Goal: Task Accomplishment & Management: Complete application form

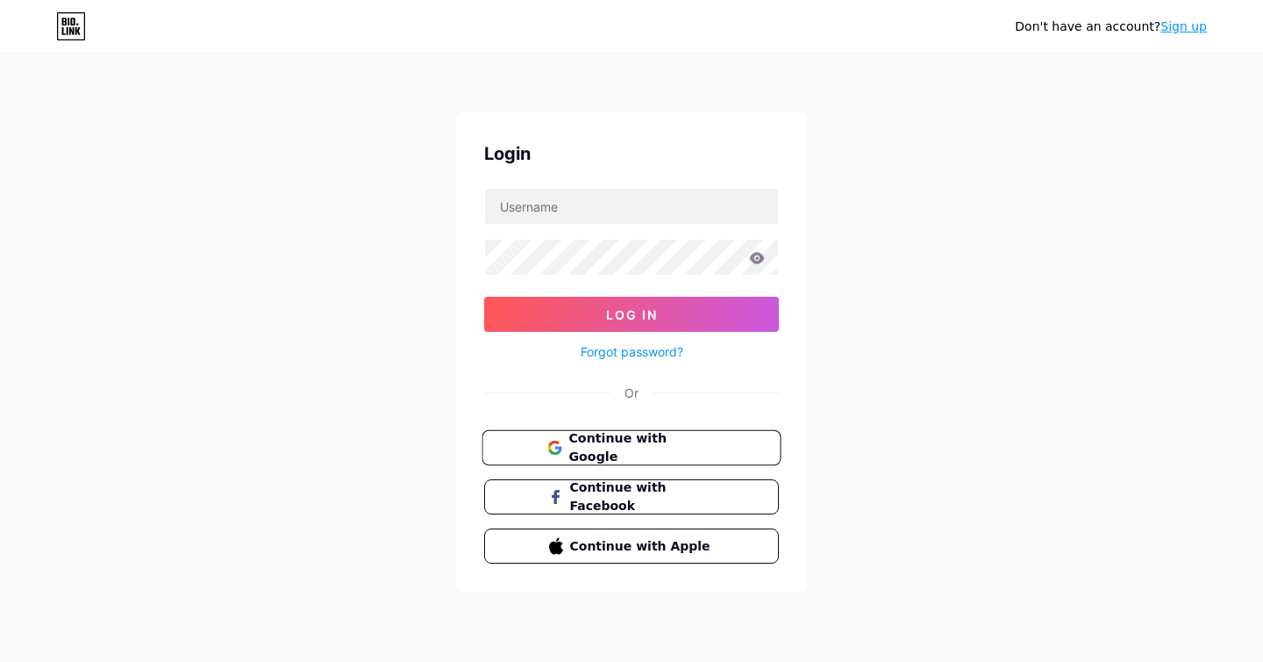
click at [643, 449] on span "Continue with Google" at bounding box center [642, 448] width 147 height 38
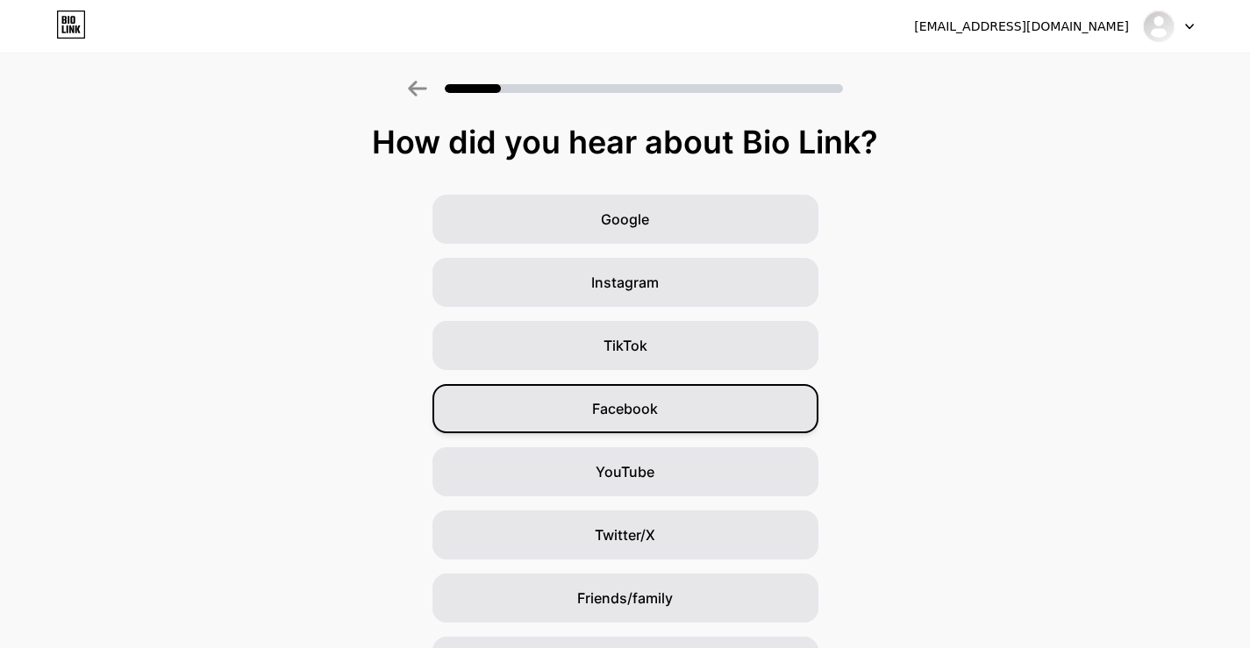
click at [650, 416] on span "Facebook" at bounding box center [625, 408] width 66 height 21
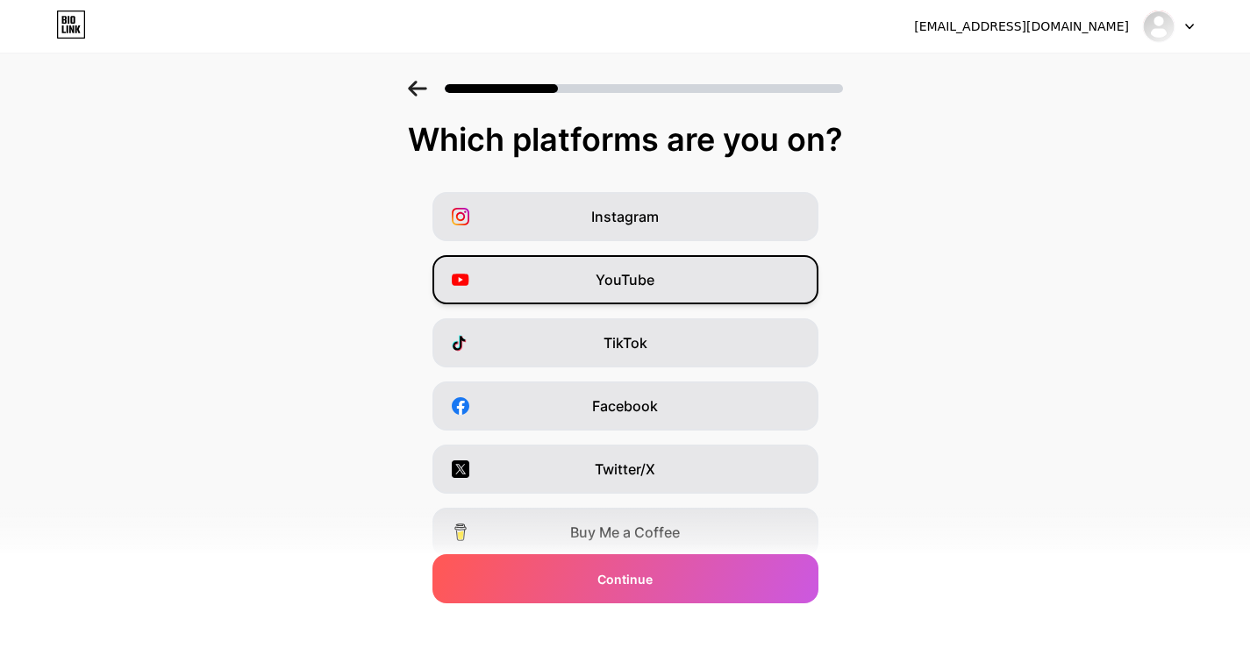
scroll to position [4, 0]
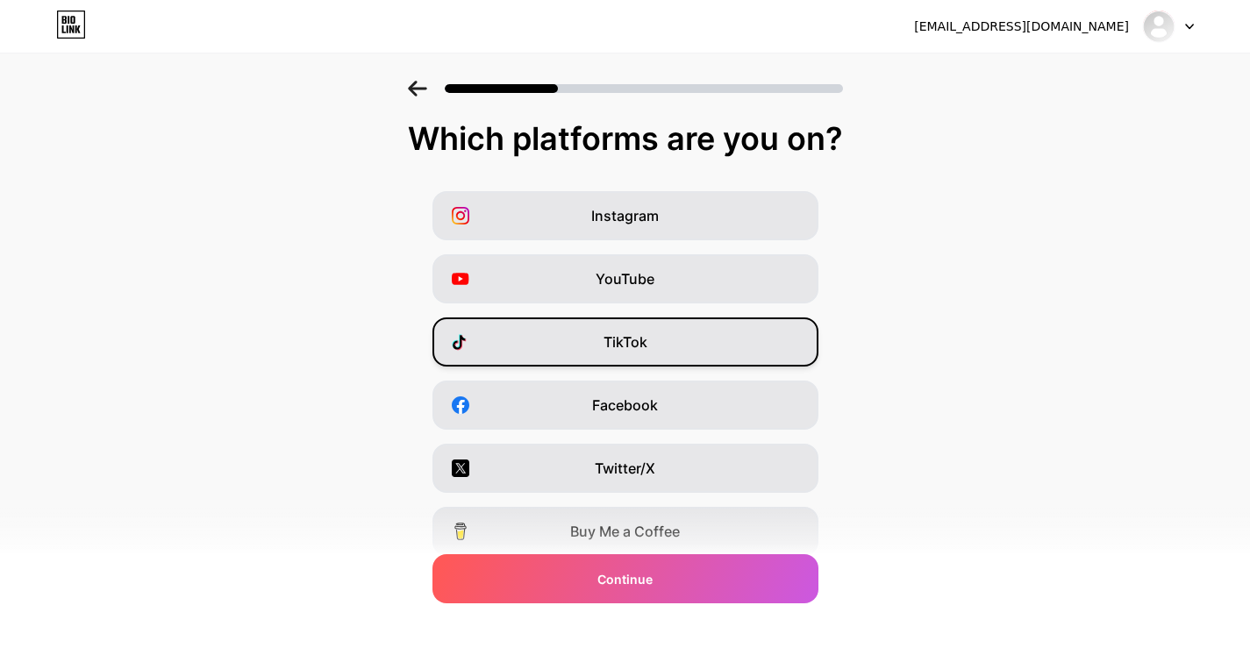
click at [620, 353] on div "TikTok" at bounding box center [626, 342] width 386 height 49
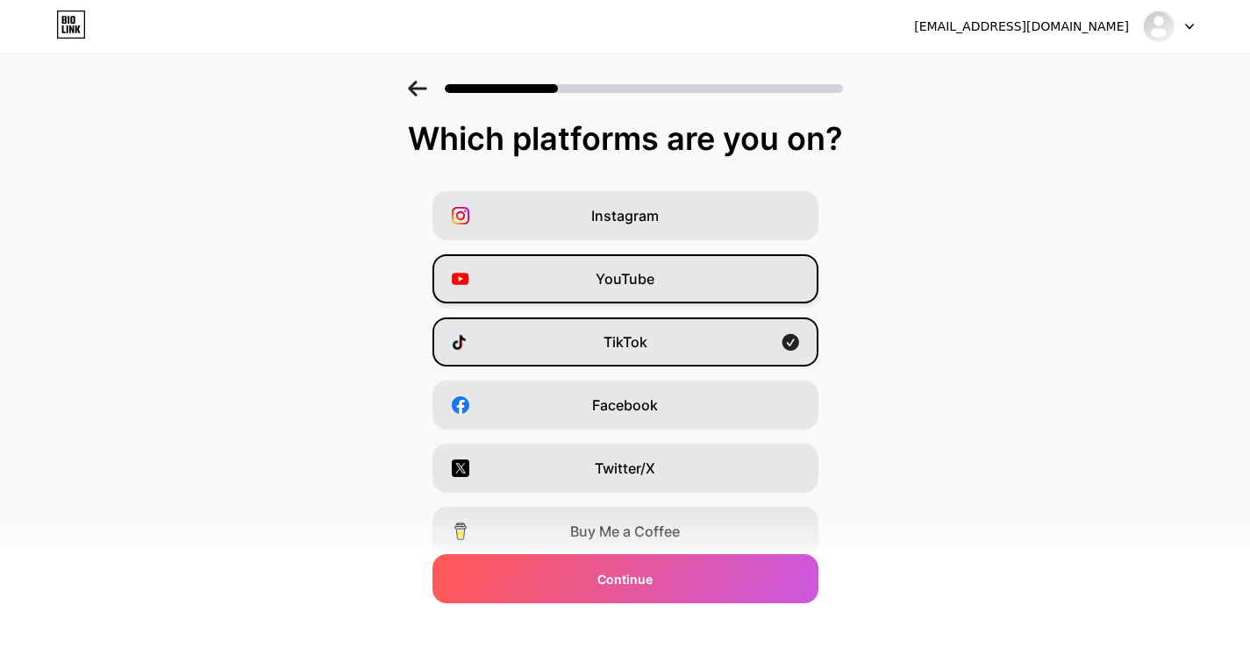
click at [627, 297] on div "YouTube" at bounding box center [626, 278] width 386 height 49
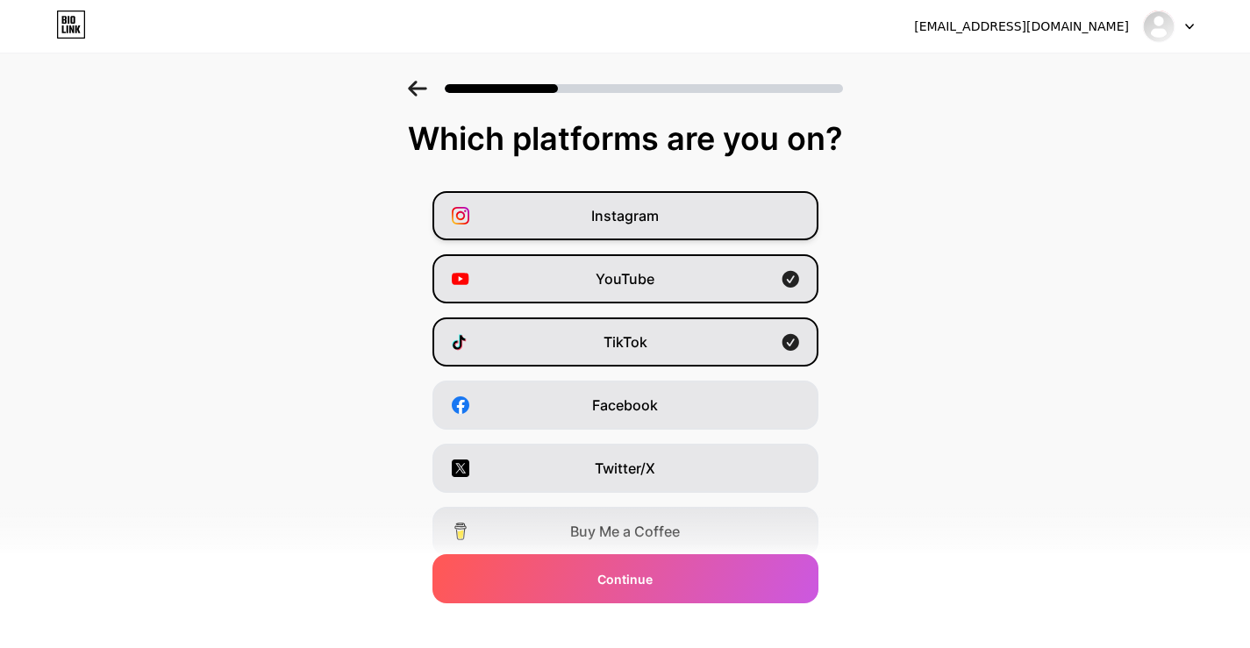
click at [627, 229] on div "Instagram" at bounding box center [626, 215] width 386 height 49
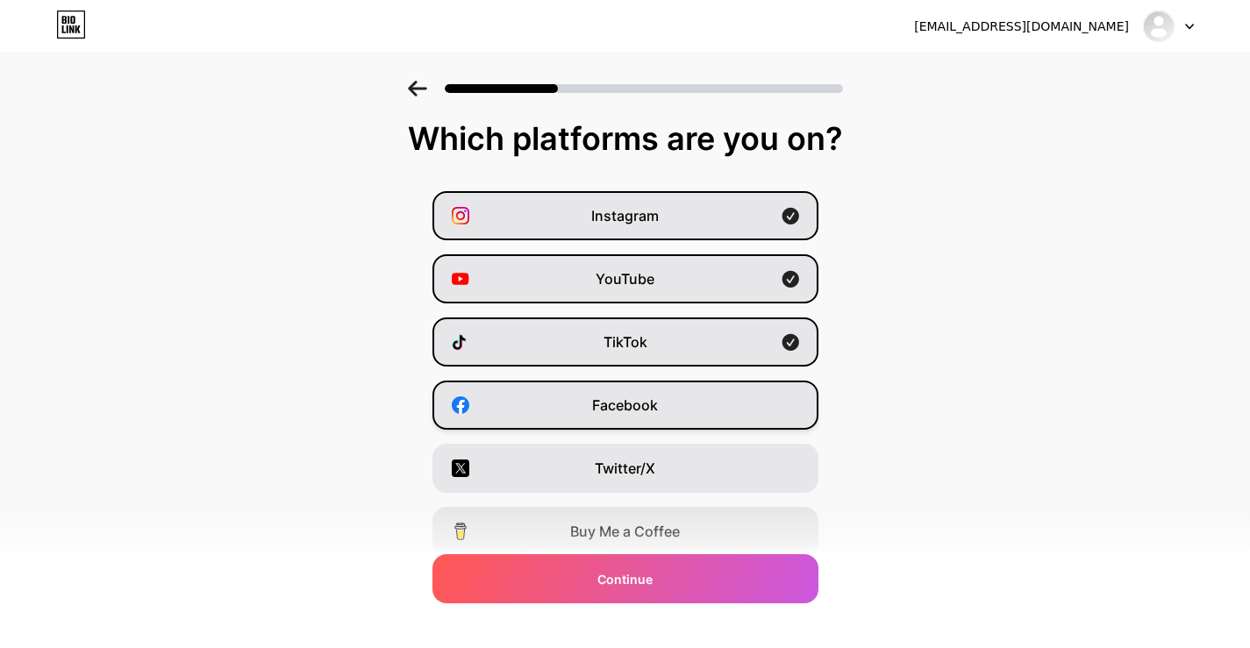
click at [619, 403] on span "Facebook" at bounding box center [625, 405] width 66 height 21
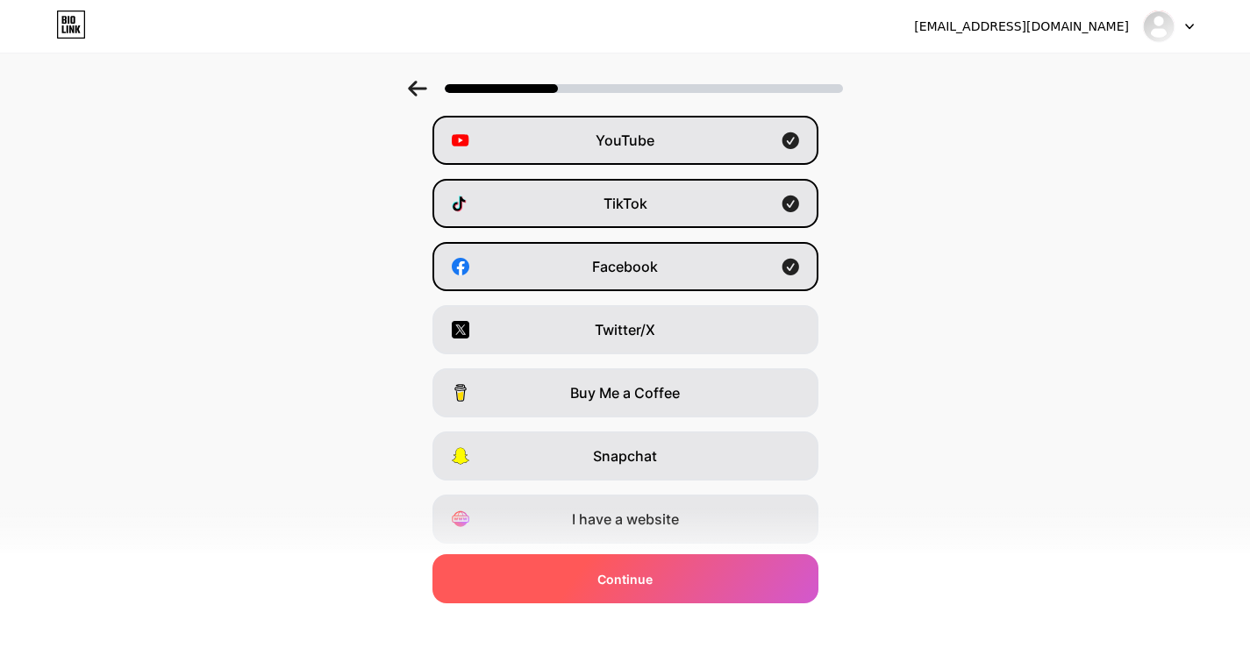
scroll to position [196, 0]
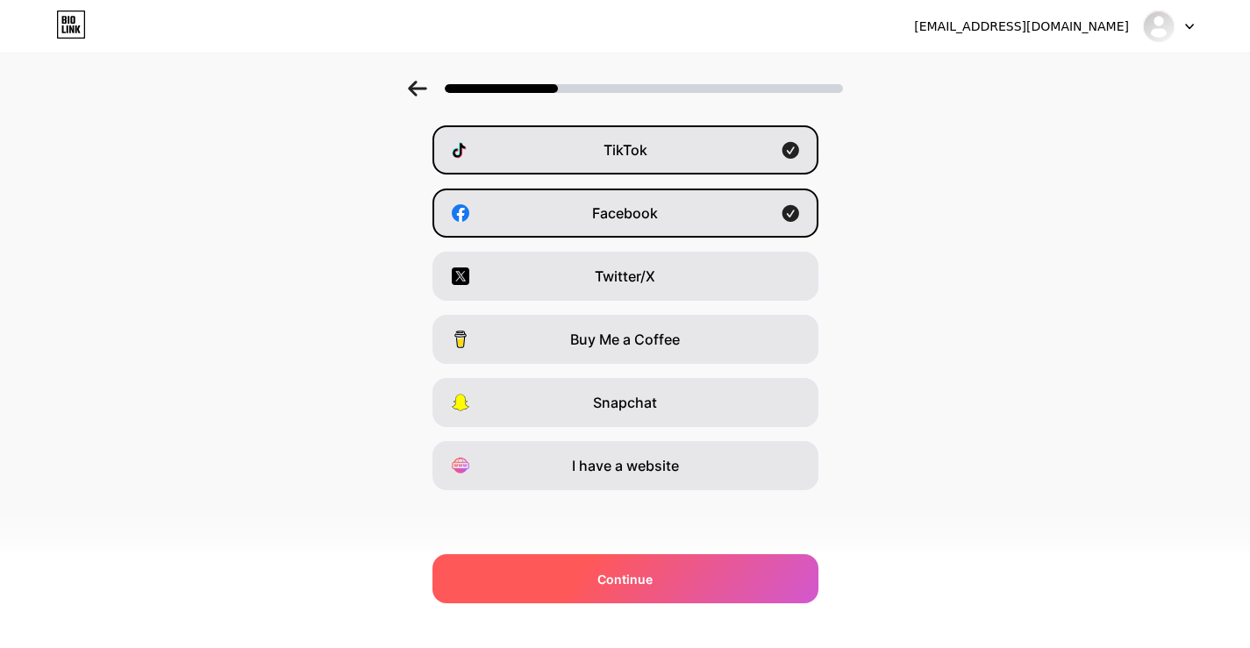
click at [622, 576] on span "Continue" at bounding box center [625, 579] width 55 height 18
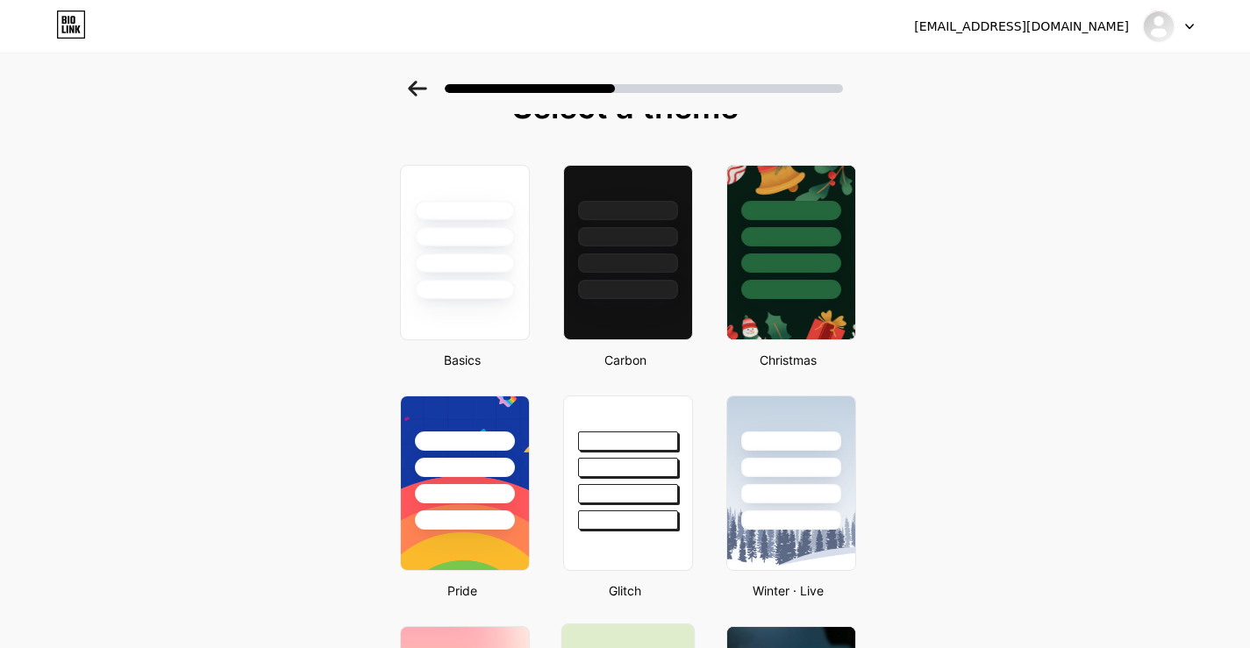
scroll to position [0, 0]
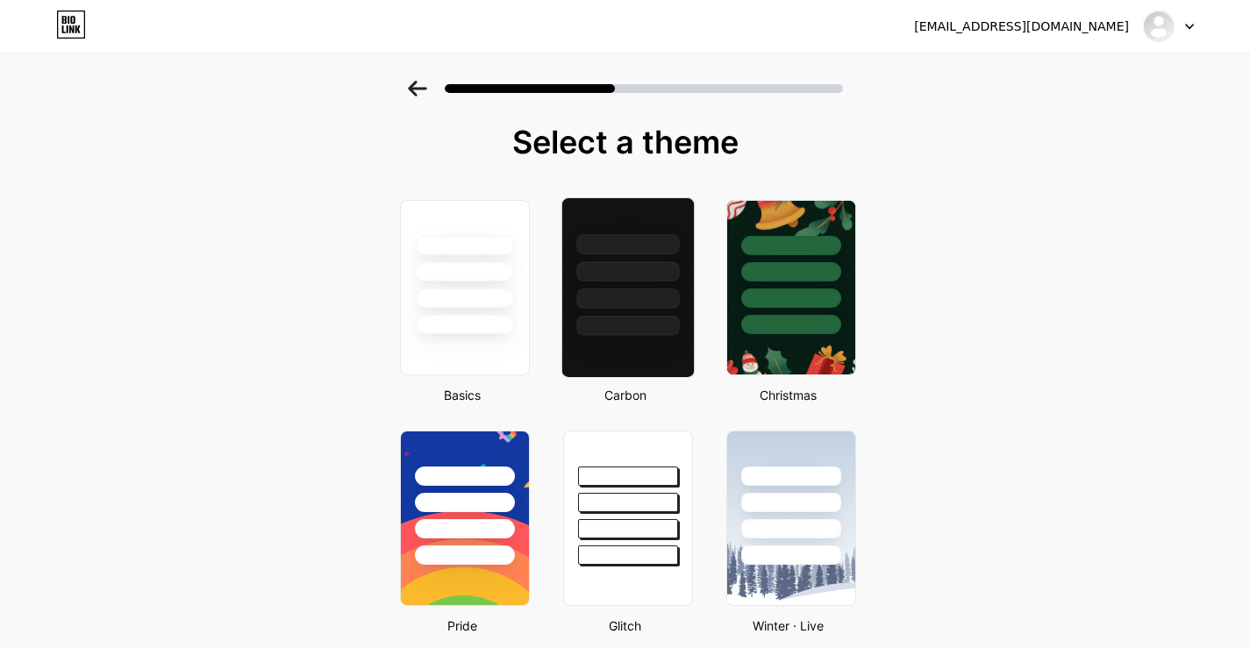
click at [648, 301] on div at bounding box center [627, 299] width 103 height 20
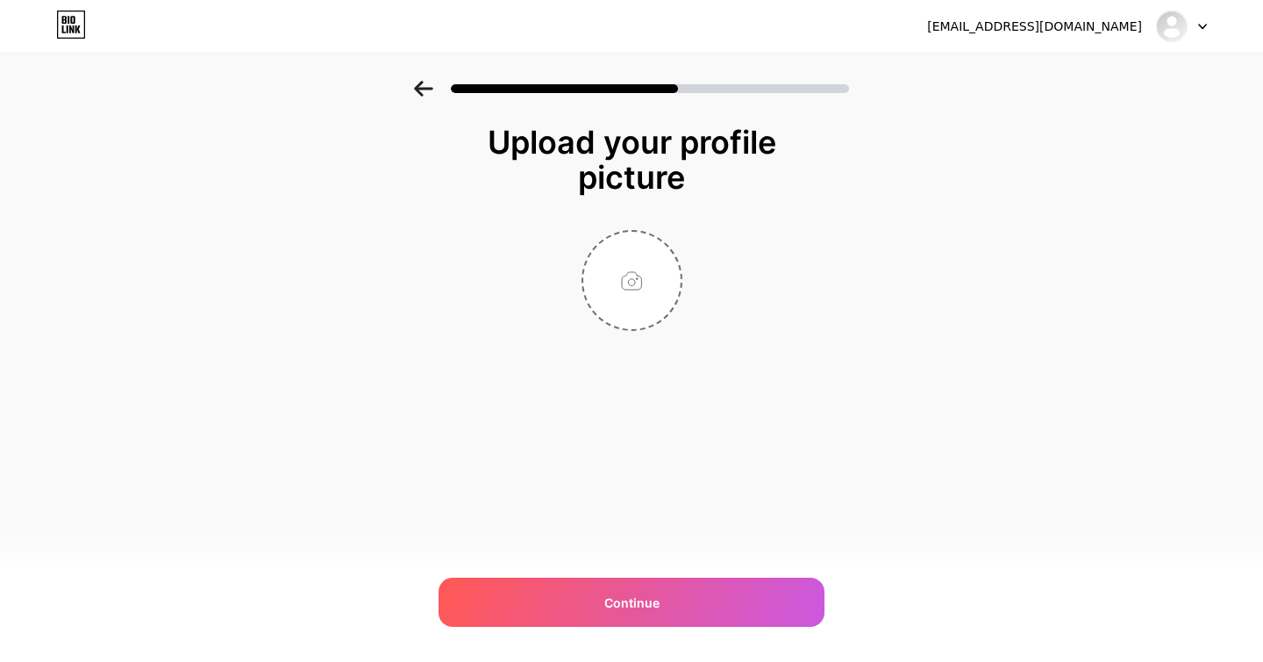
click at [648, 301] on input "file" at bounding box center [631, 280] width 97 height 97
type input "C:\fakepath\Luzier Harmony avatar.jpg"
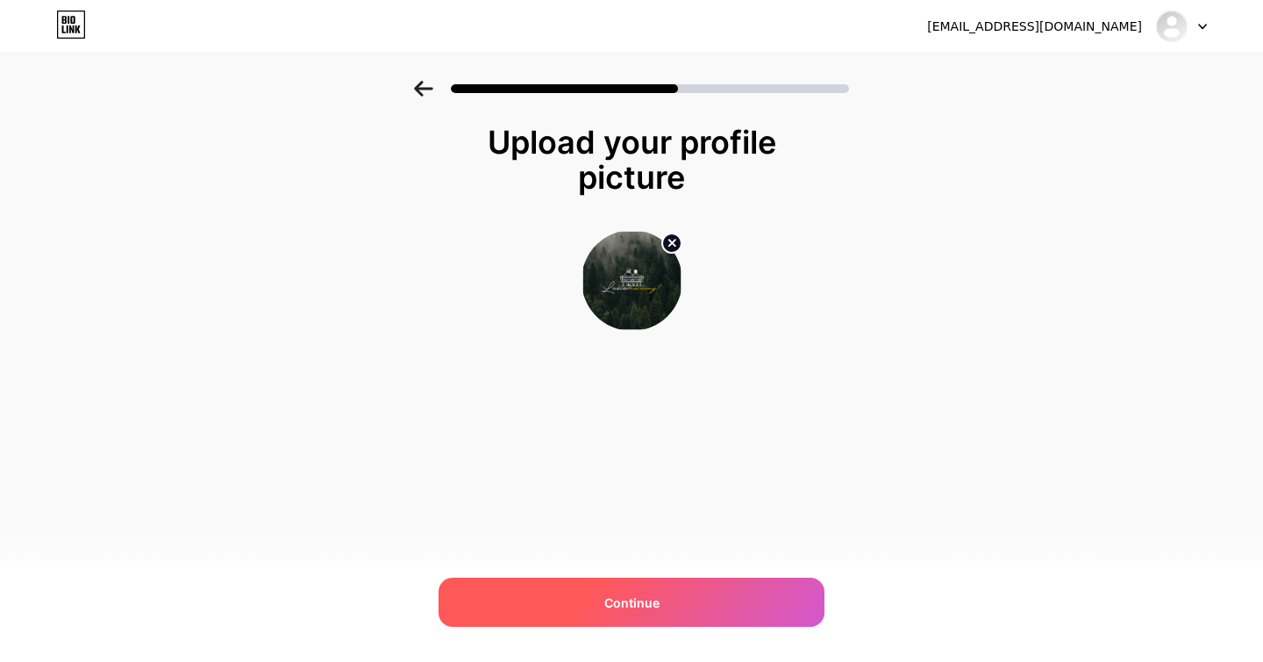
click at [754, 610] on div "Continue" at bounding box center [632, 601] width 386 height 49
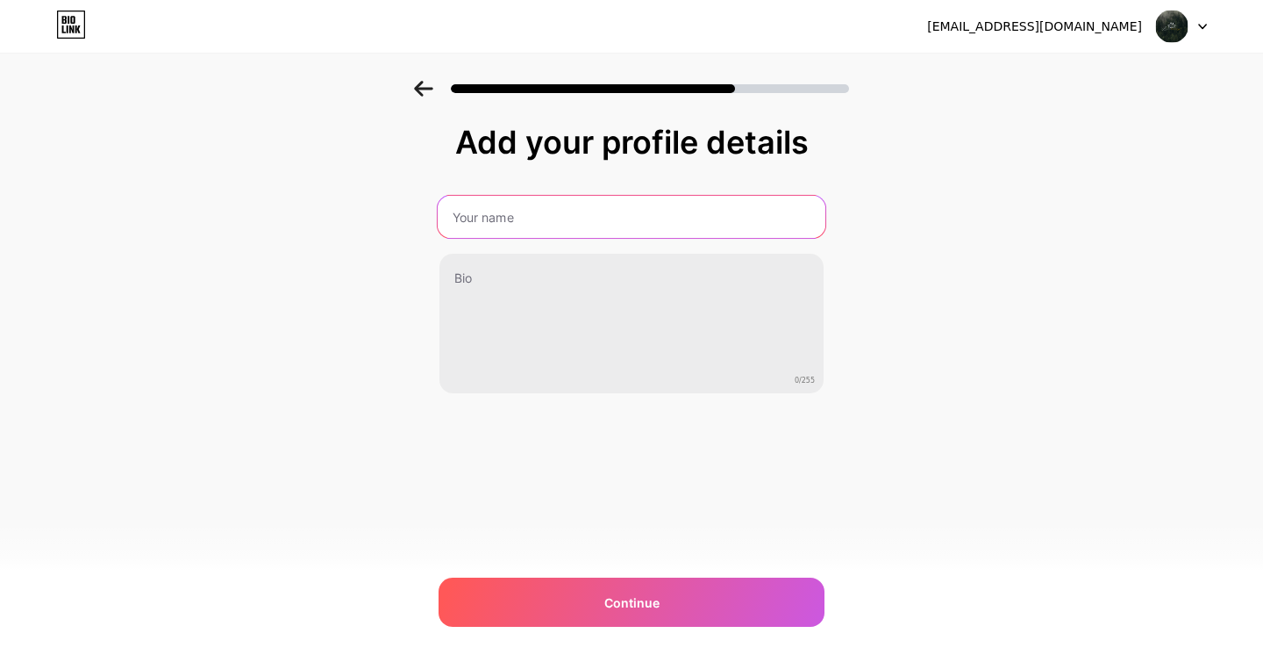
click at [661, 229] on input "text" at bounding box center [632, 217] width 388 height 42
type input "Luzier Harmony"
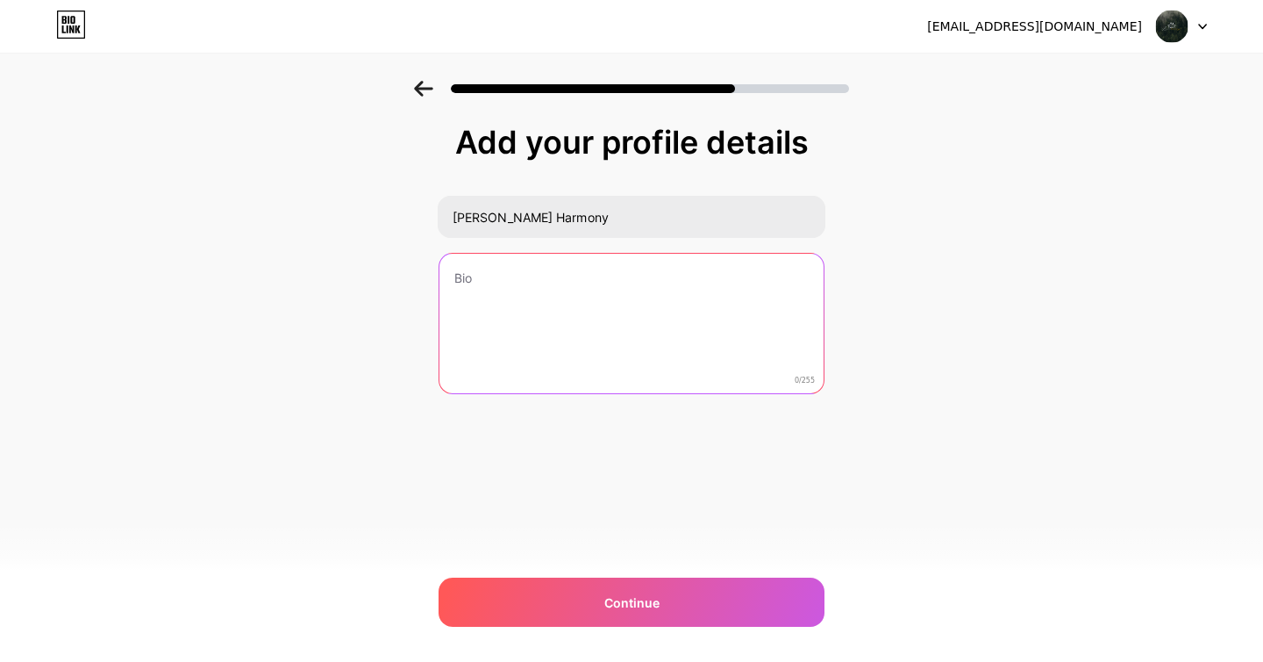
click at [664, 268] on textarea at bounding box center [632, 324] width 384 height 141
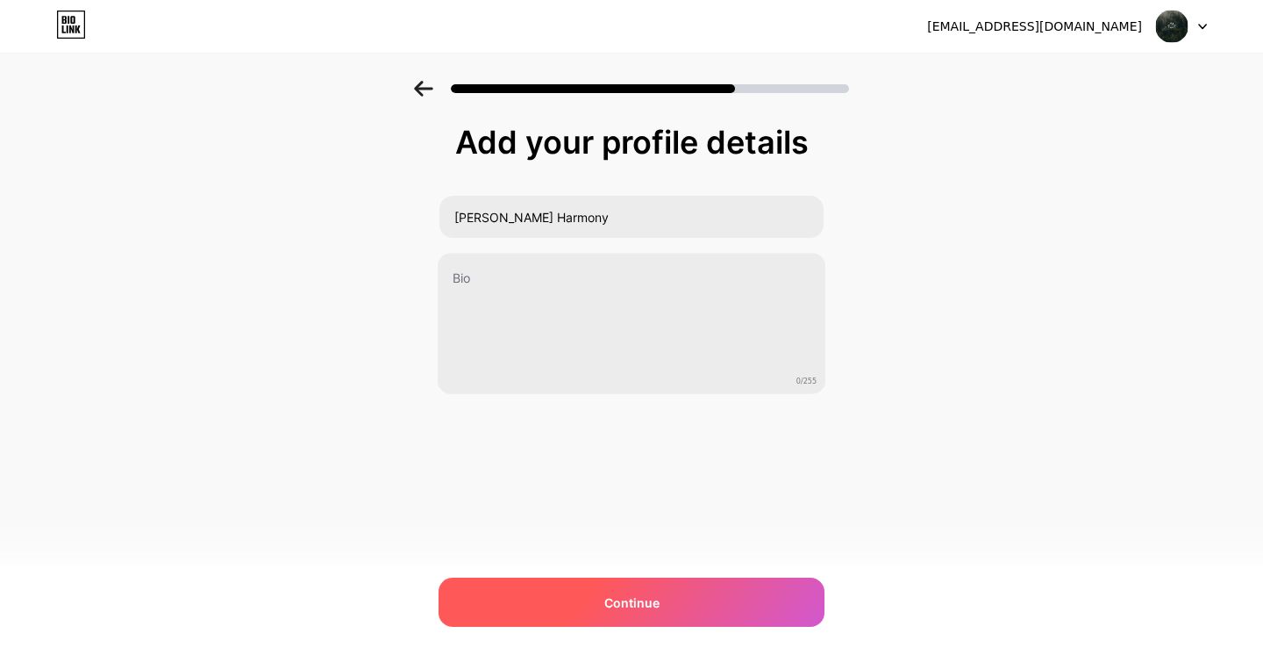
click at [662, 600] on div "Continue" at bounding box center [632, 601] width 386 height 49
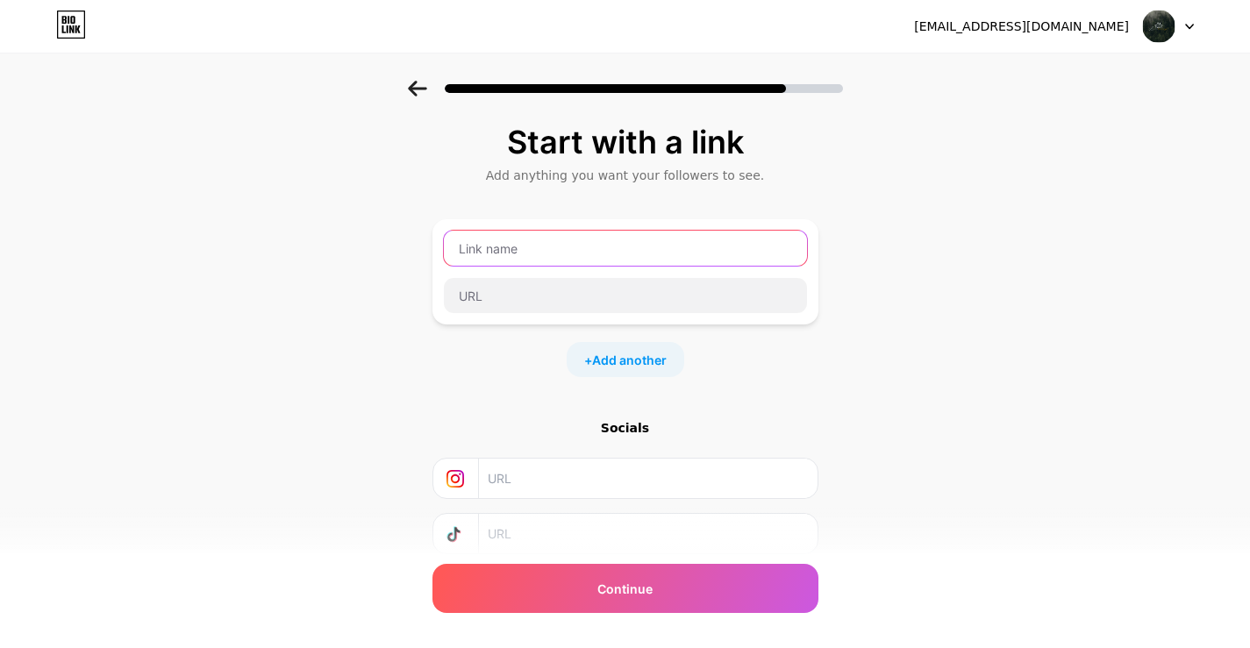
click at [524, 252] on input "text" at bounding box center [625, 248] width 363 height 35
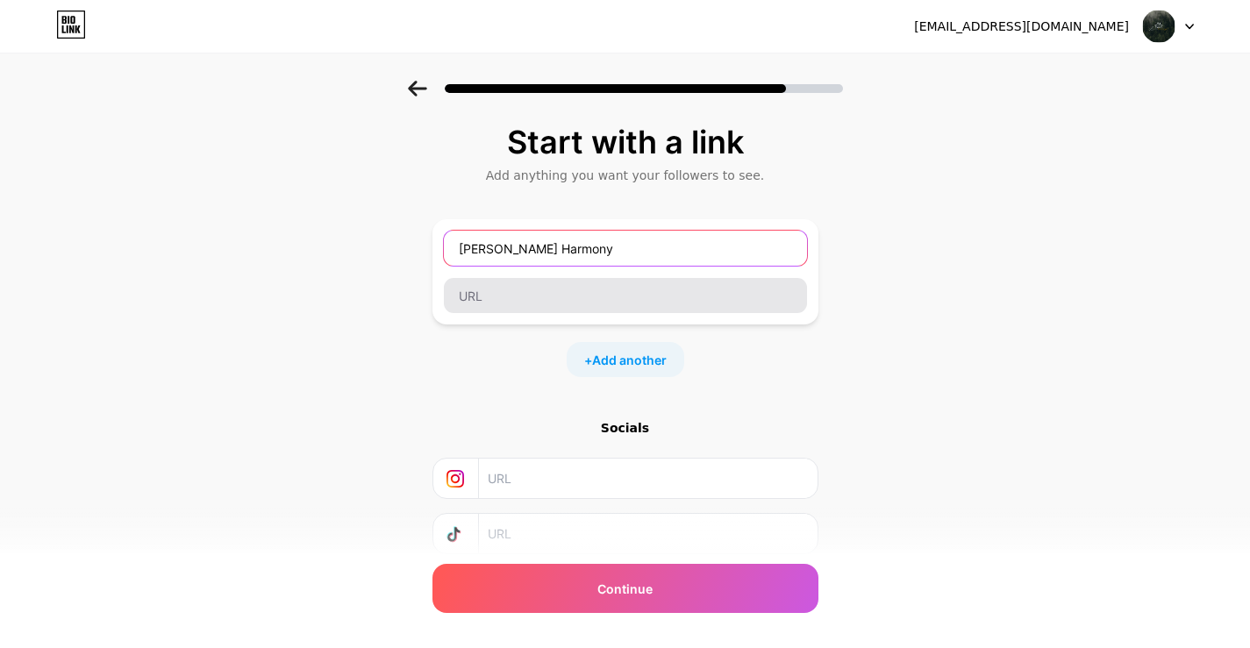
type input "Luzier Harmony"
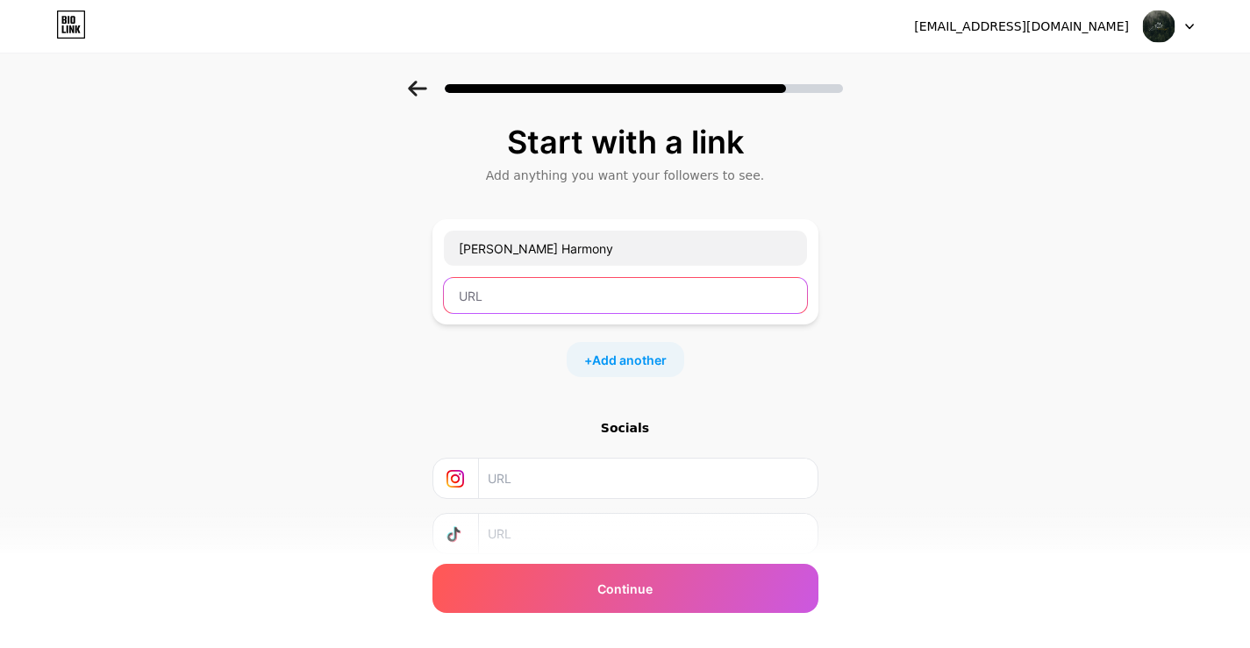
click at [546, 281] on input "text" at bounding box center [625, 295] width 363 height 35
click at [493, 378] on div "Start with a link Add anything you want your followers to see. Luzier Harmony +…" at bounding box center [626, 367] width 386 height 485
click at [594, 353] on div "+ Add another" at bounding box center [626, 359] width 118 height 35
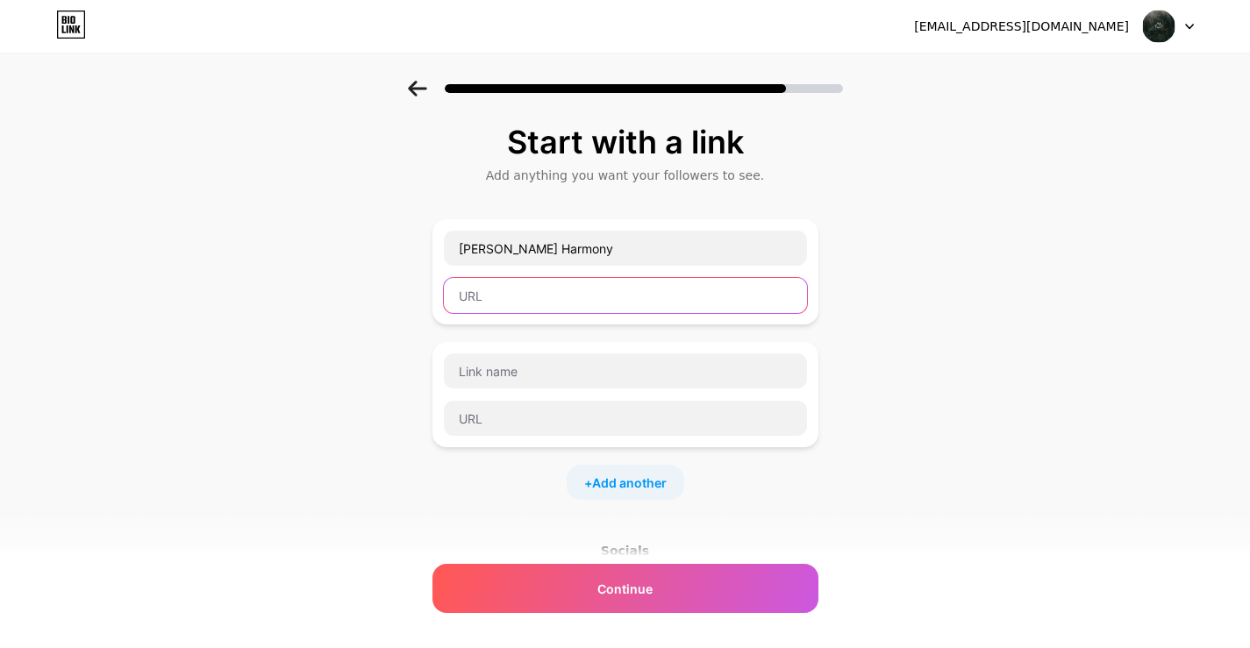
click at [546, 310] on input "text" at bounding box center [625, 295] width 363 height 35
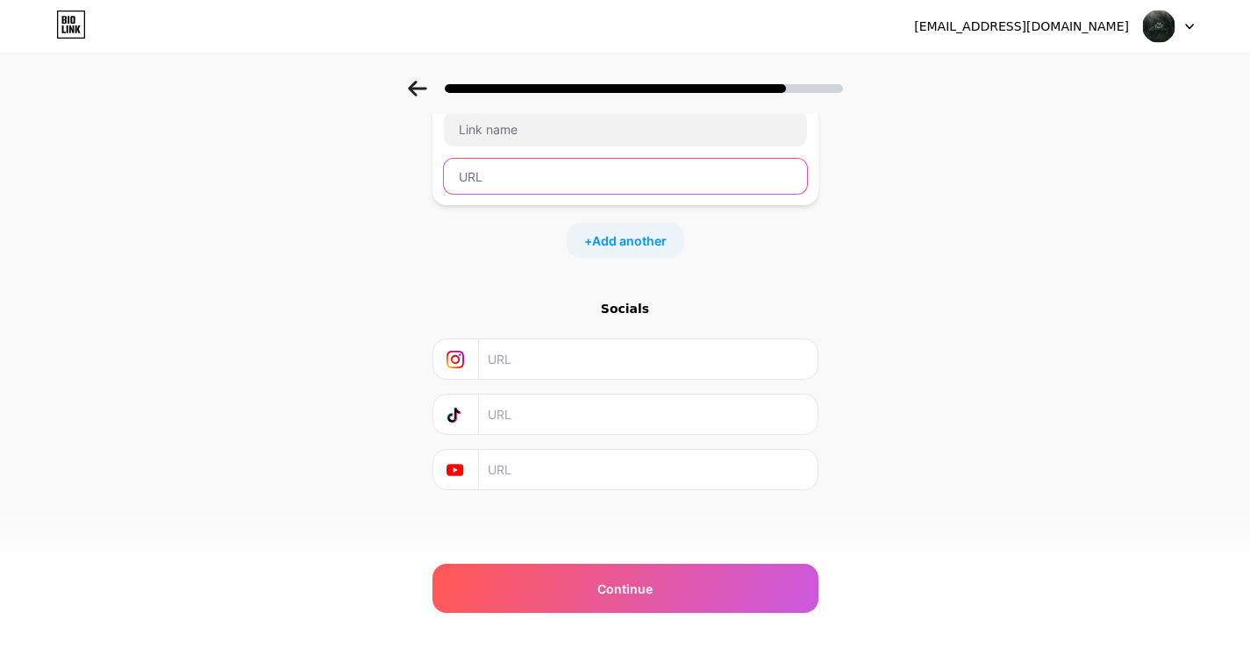
click at [536, 172] on input "text" at bounding box center [625, 176] width 363 height 35
paste input "https://www.facebook.com/luzierharmony"
type input "https://www.facebook.com/luzierharmony"
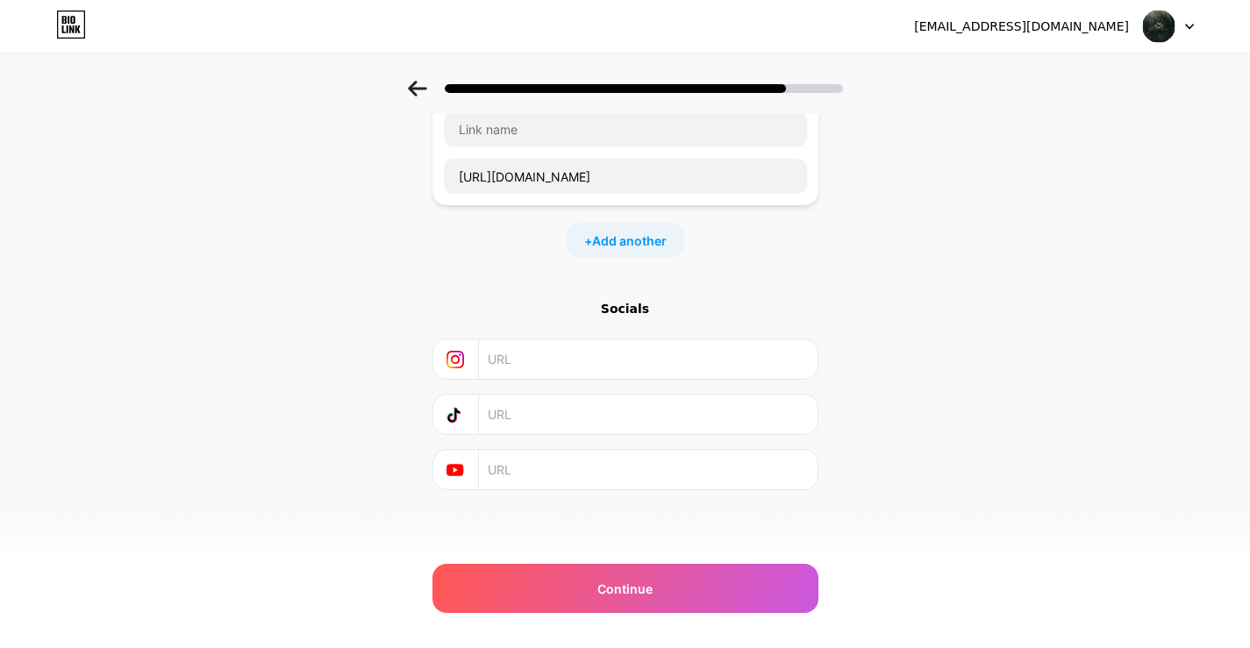
click at [532, 366] on input "text" at bounding box center [647, 359] width 318 height 39
click at [547, 369] on input "text" at bounding box center [647, 359] width 318 height 39
paste input "instagram.com/luzierharmony"
type input "instagram.com/luzierharmony"
click at [606, 468] on input "text" at bounding box center [647, 469] width 318 height 39
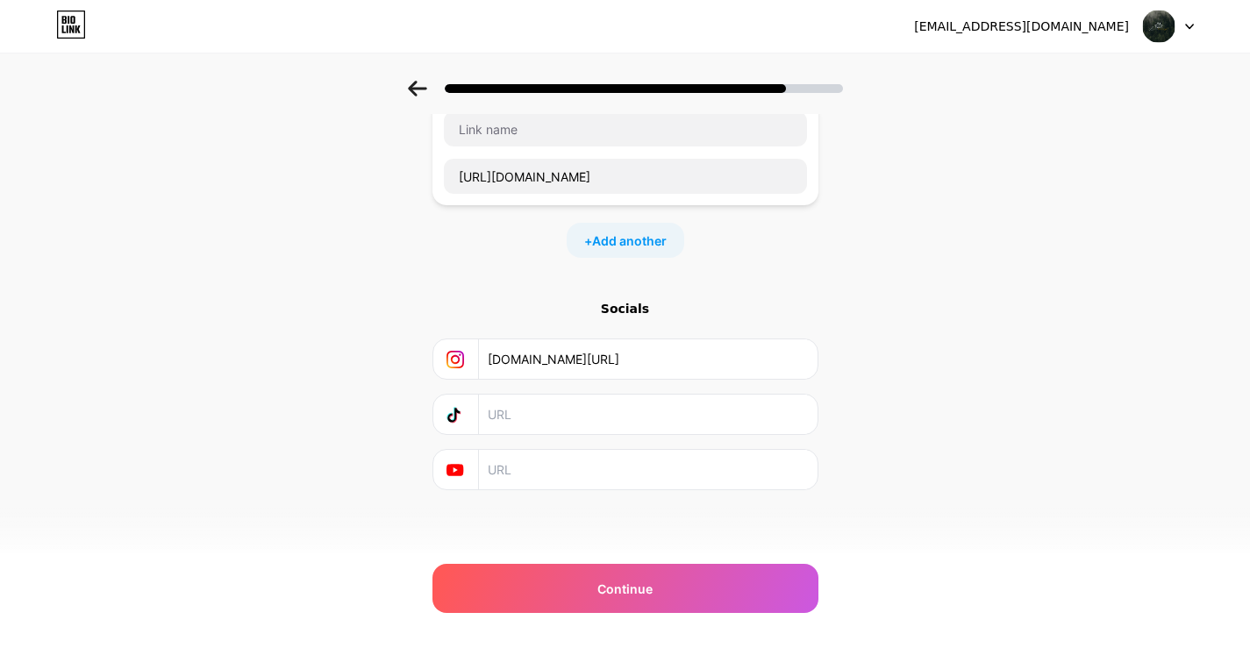
paste input "youtube.com/@luzierharmony"
type input "youtube.com/@luzierharmony"
click at [602, 419] on input "text" at bounding box center [647, 414] width 318 height 39
click at [584, 426] on input "text" at bounding box center [647, 414] width 318 height 39
paste input "https://www.tiktok.com/@luzierharmony"
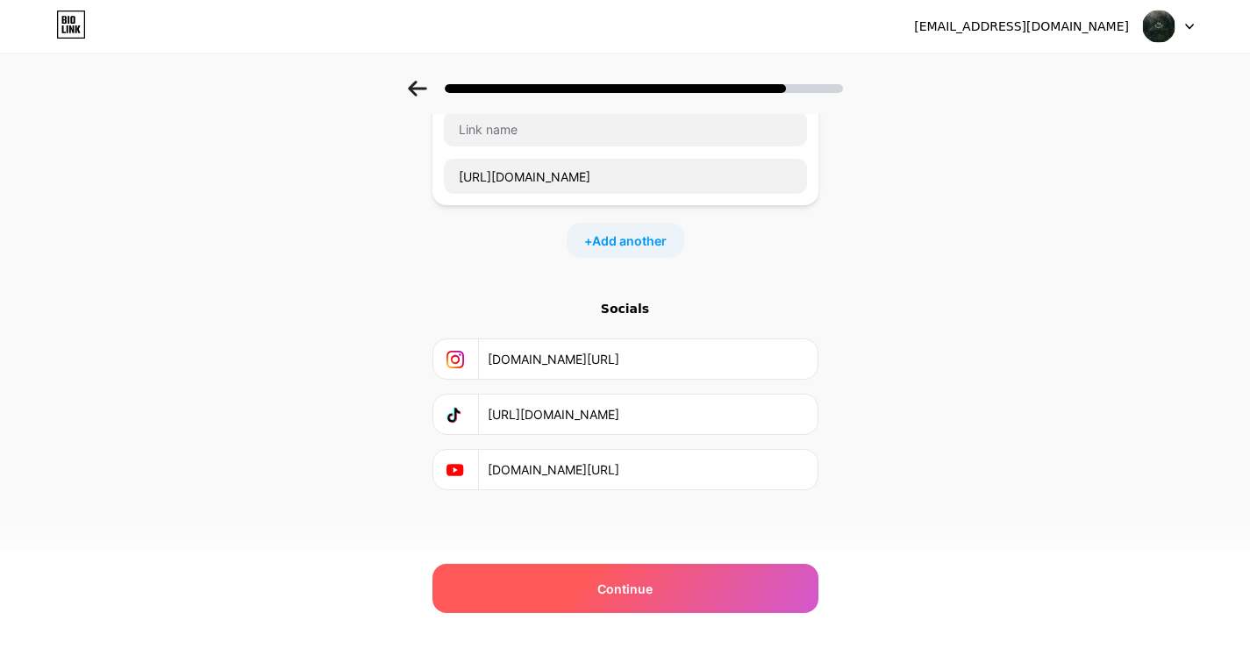
type input "https://www.tiktok.com/@luzierharmony"
click at [601, 587] on div "Continue" at bounding box center [626, 588] width 386 height 49
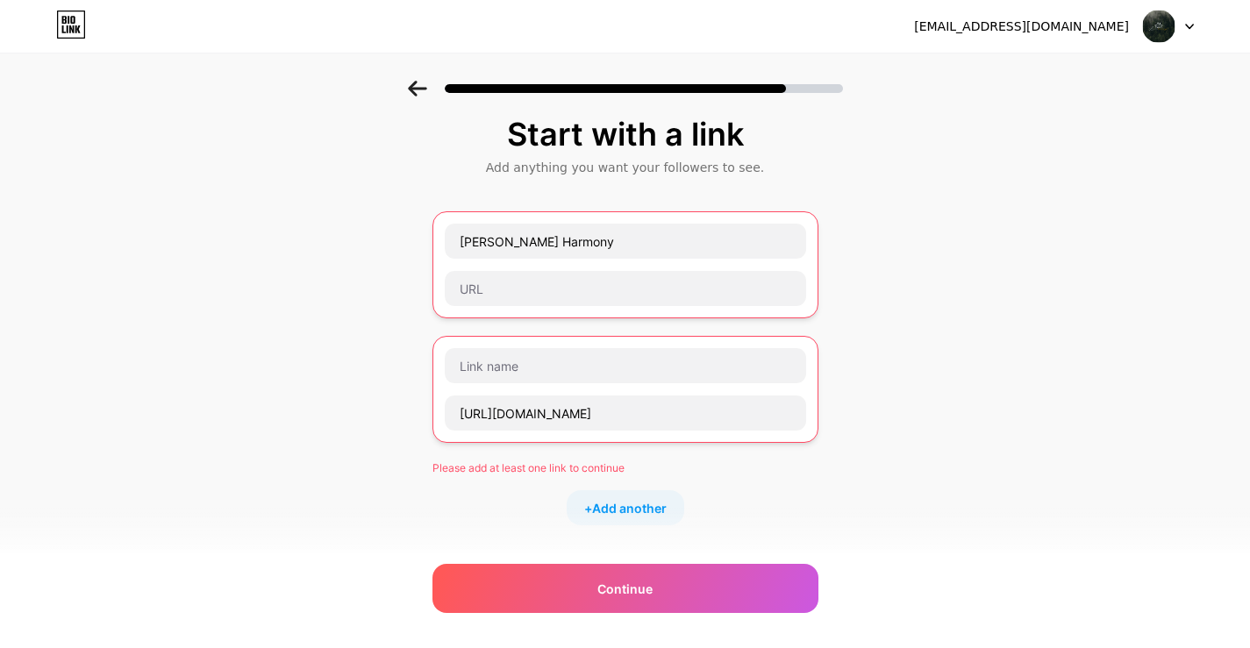
scroll to position [0, 0]
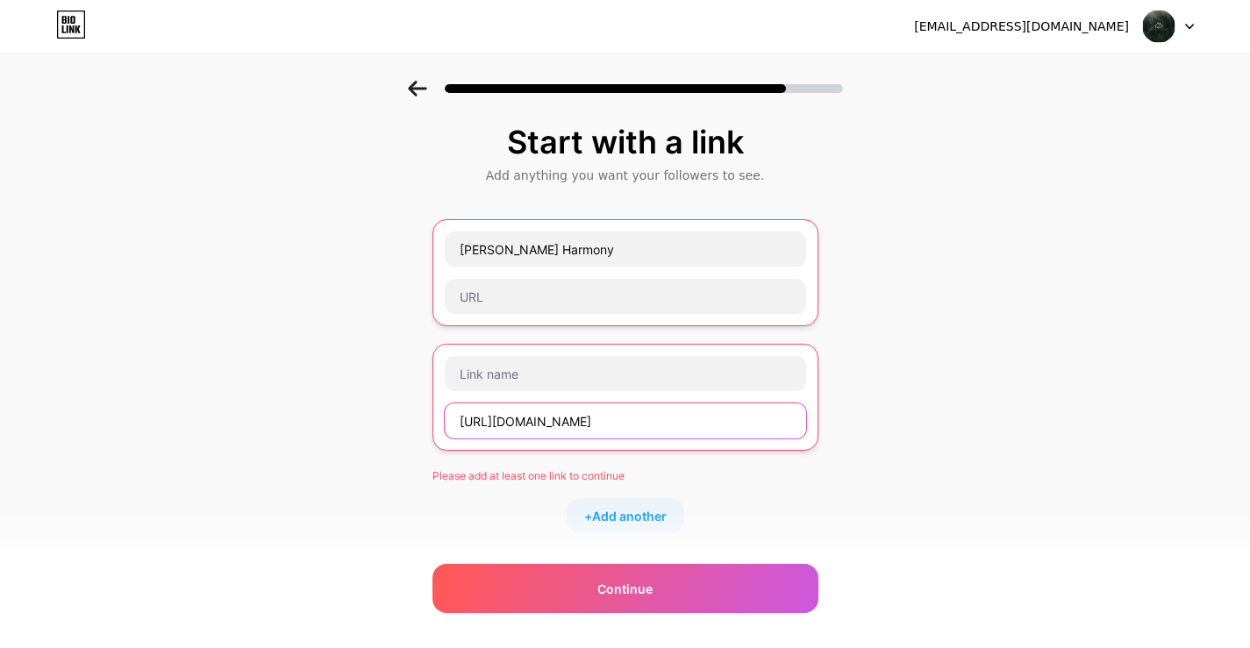
drag, startPoint x: 726, startPoint y: 424, endPoint x: 401, endPoint y: 415, distance: 325.6
click at [401, 415] on div "Start with a link Add anything you want your followers to see. Luzier Harmony h…" at bounding box center [625, 467] width 1250 height 773
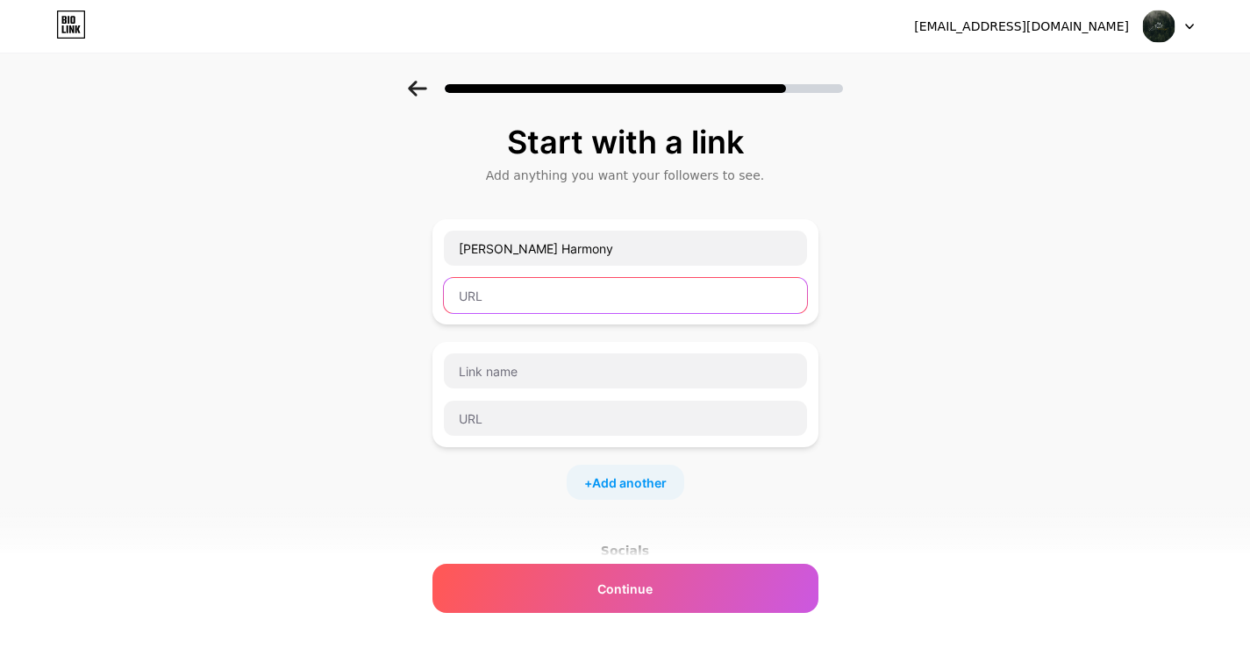
click at [546, 307] on input "text" at bounding box center [625, 295] width 363 height 35
paste input "https://www.facebook.com/luzierharmony"
type input "https://www.facebook.com/luzierharmony"
click at [384, 361] on div "Start with a link Add anything you want your followers to see. Luzier Harmony h…" at bounding box center [625, 451] width 1250 height 740
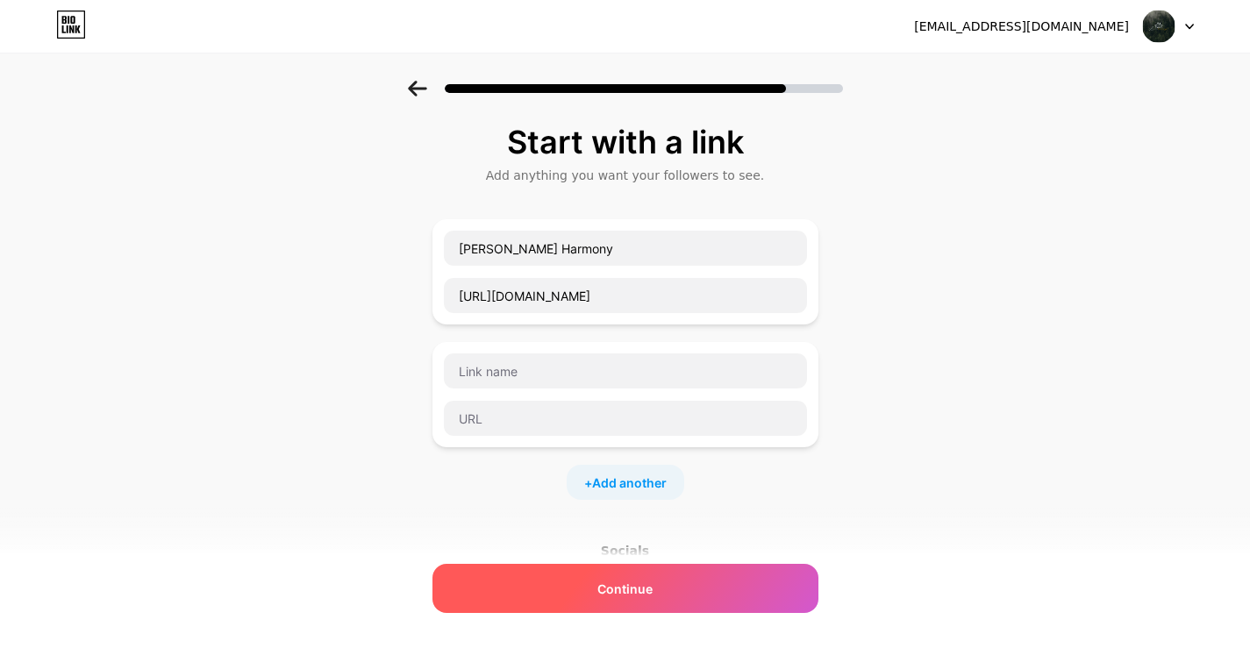
click at [584, 591] on div "Continue" at bounding box center [626, 588] width 386 height 49
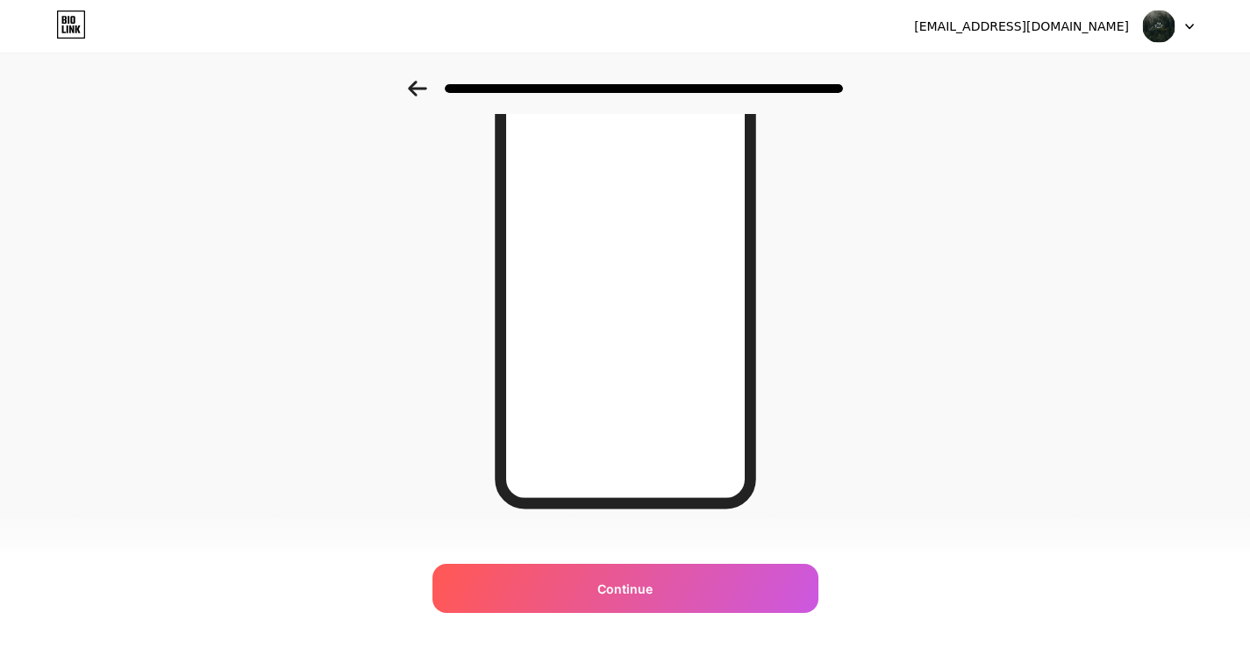
scroll to position [233, 0]
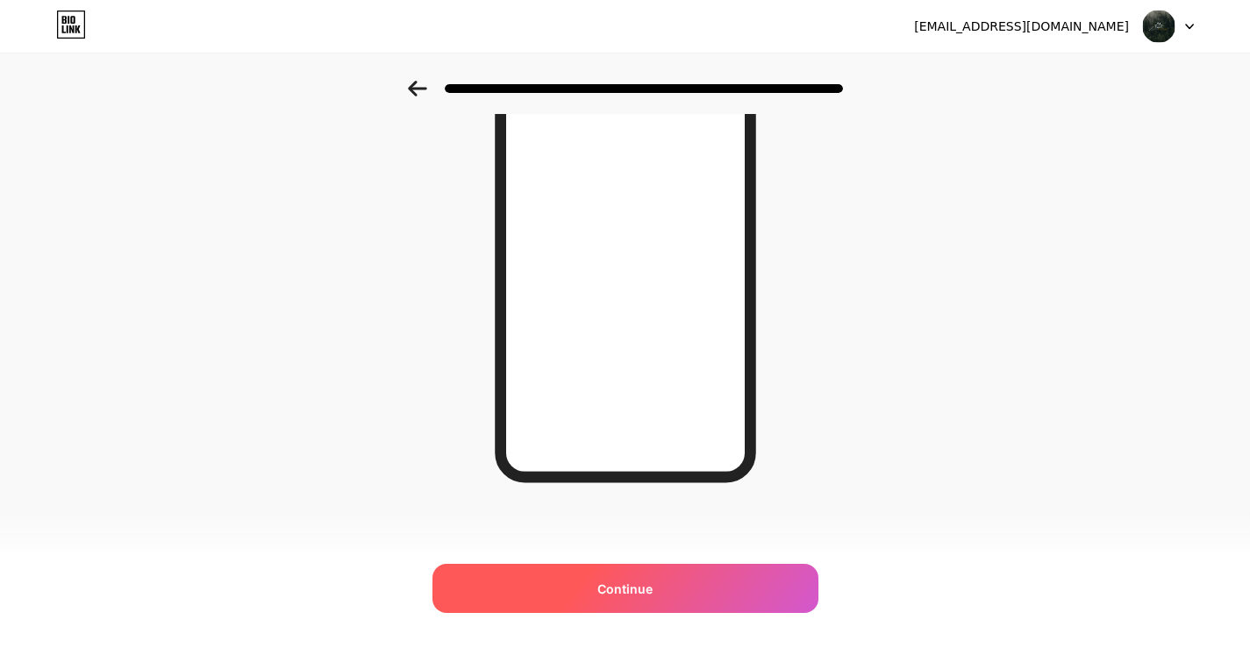
click at [579, 566] on div "Continue" at bounding box center [626, 588] width 386 height 49
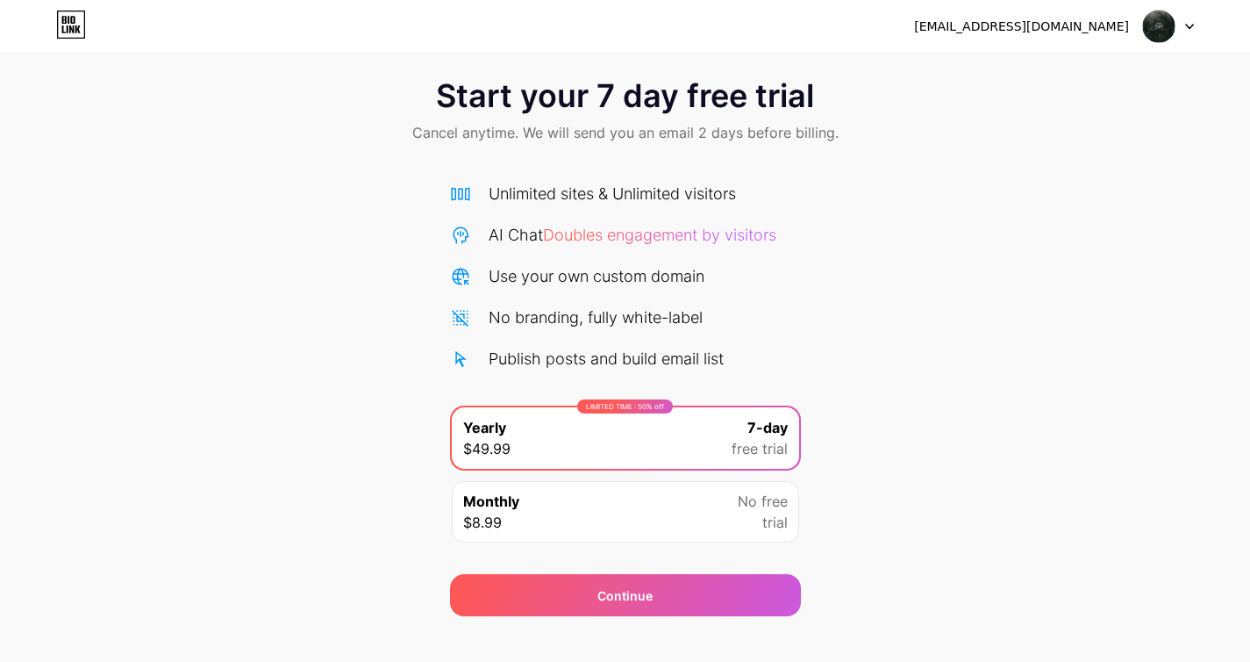
scroll to position [45, 0]
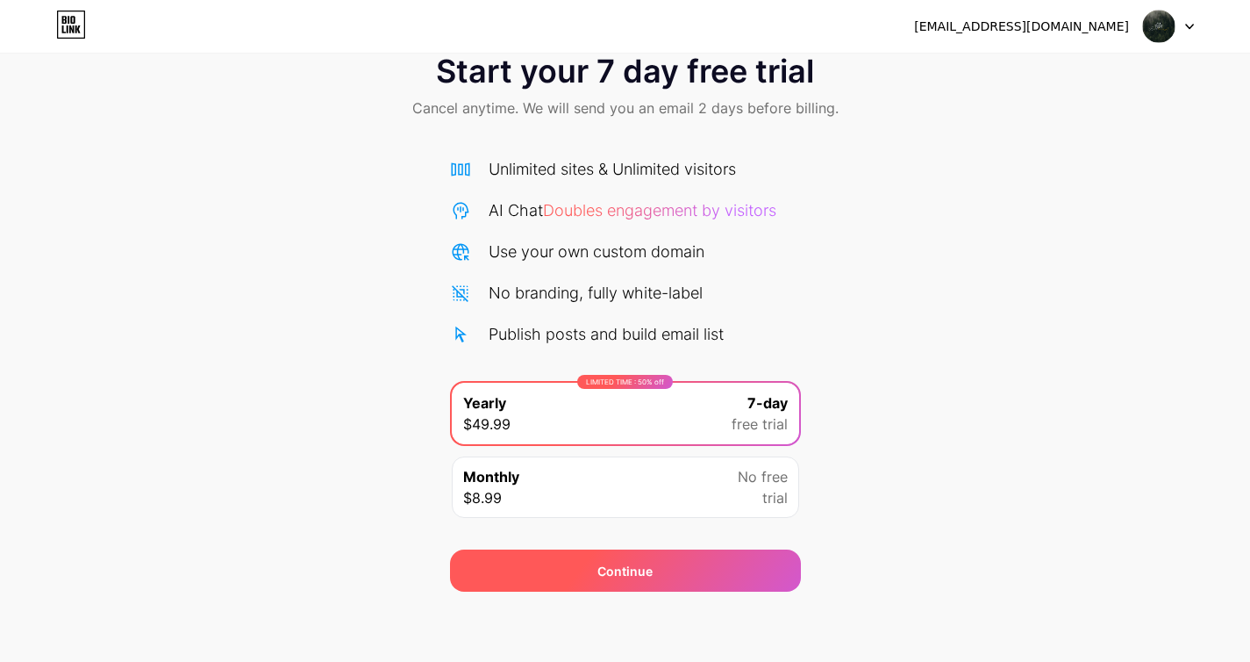
click at [548, 552] on div "Continue" at bounding box center [625, 570] width 351 height 42
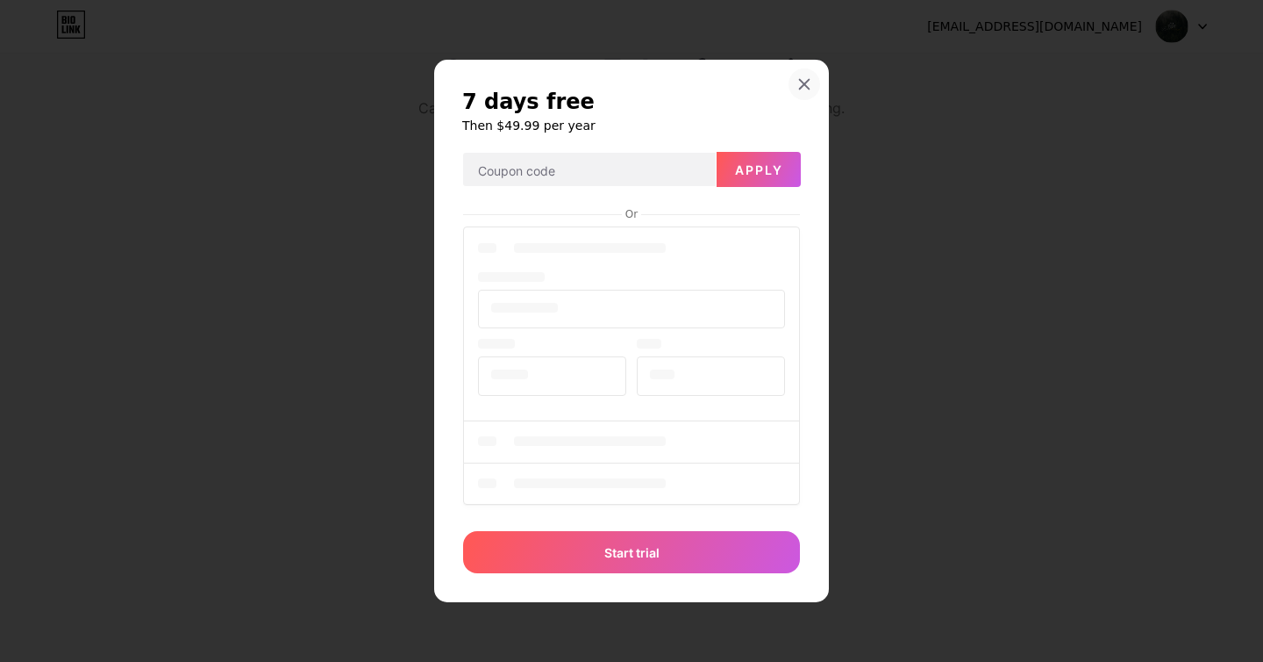
click at [803, 82] on icon at bounding box center [805, 85] width 10 height 10
